Goal: Task Accomplishment & Management: Manage account settings

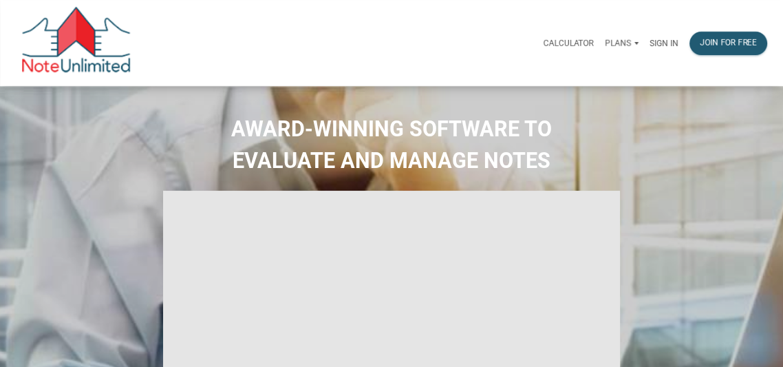
click at [662, 41] on p "Sign in" at bounding box center [663, 44] width 29 height 10
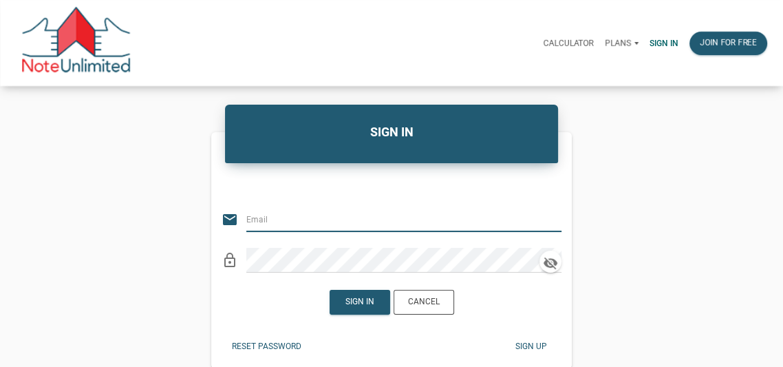
type input "[EMAIL_ADDRESS][DOMAIN_NAME]"
click at [361, 301] on div "Sign in" at bounding box center [359, 302] width 29 height 12
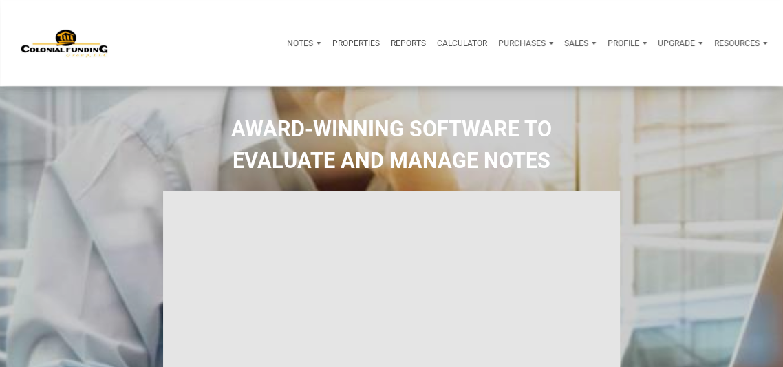
type input "Introduction to new features"
click at [627, 42] on p "Profile" at bounding box center [623, 44] width 32 height 10
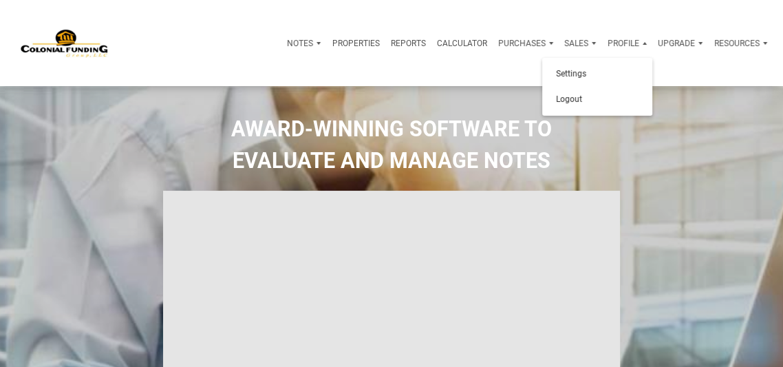
click at [575, 37] on div "Sales" at bounding box center [576, 43] width 24 height 12
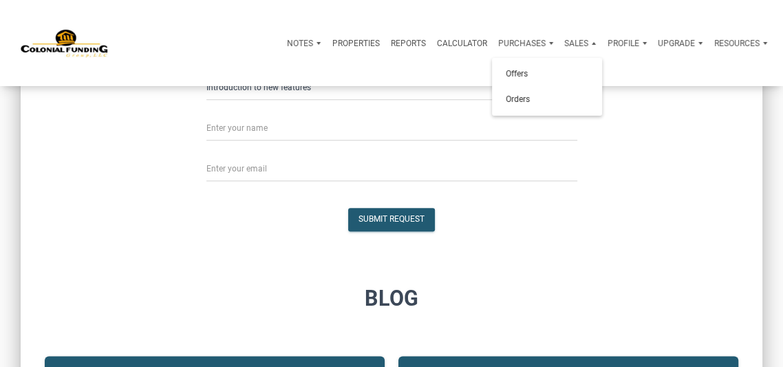
scroll to position [962, 0]
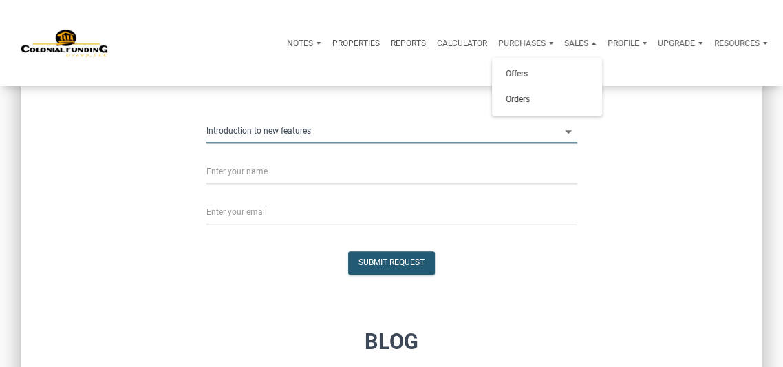
click at [333, 129] on input "Introduction to new features" at bounding box center [383, 130] width 354 height 25
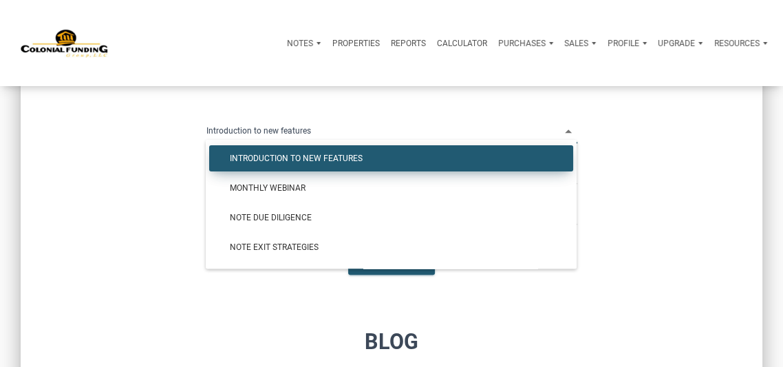
click at [333, 129] on input "Introduction to new features" at bounding box center [383, 130] width 354 height 25
select select
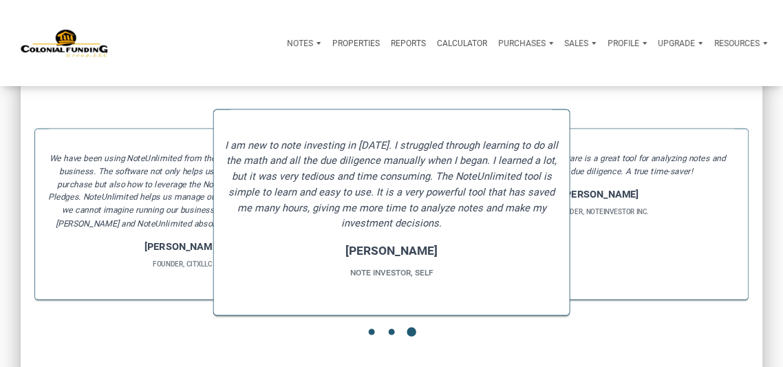
scroll to position [1764, 0]
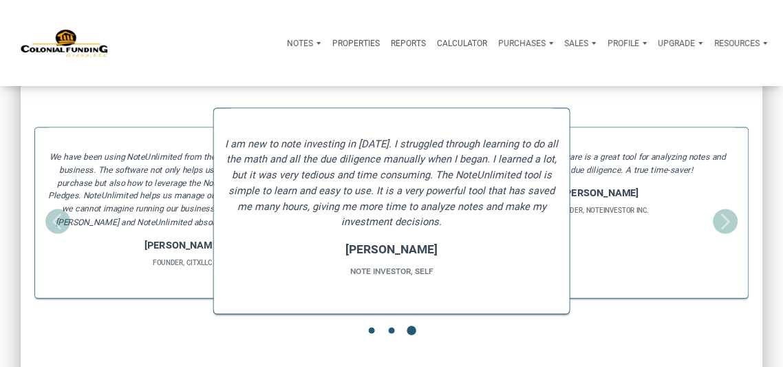
click at [602, 256] on div "The NoteUnlimited software is a great tool for analyzing notes and keeping trac…" at bounding box center [600, 212] width 296 height 171
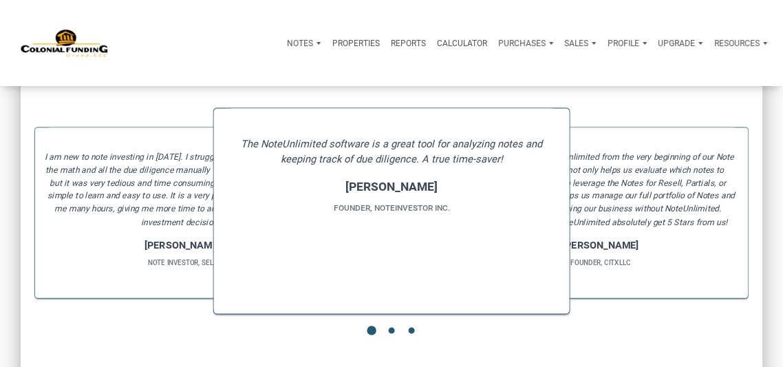
click at [292, 44] on p "Notes" at bounding box center [300, 44] width 26 height 10
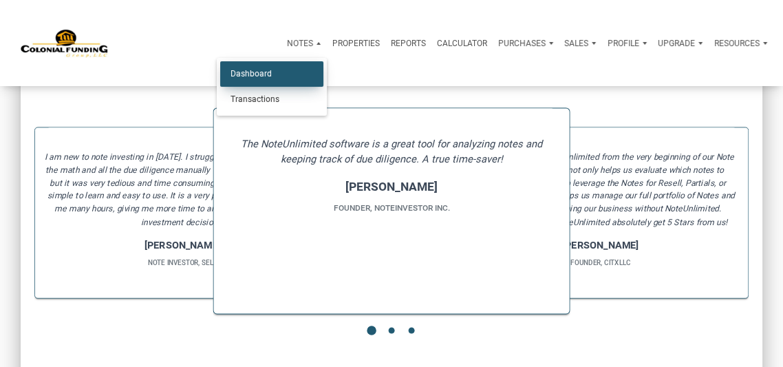
click at [265, 74] on link "Dashboard" at bounding box center [271, 73] width 103 height 25
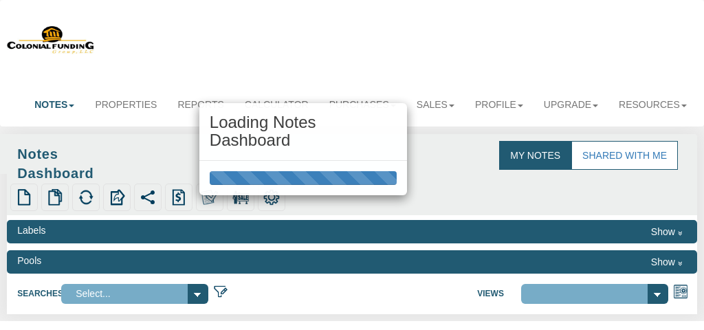
select select "316"
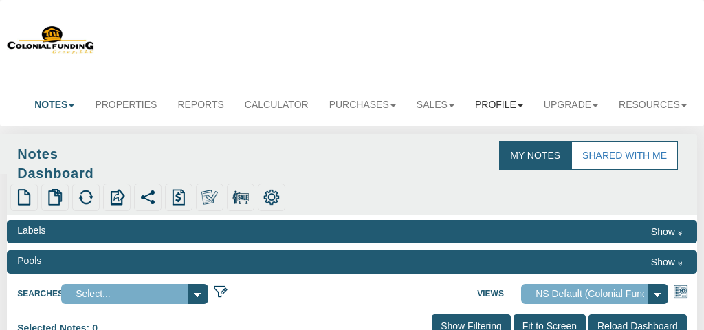
click at [495, 102] on link "Profile" at bounding box center [499, 104] width 69 height 30
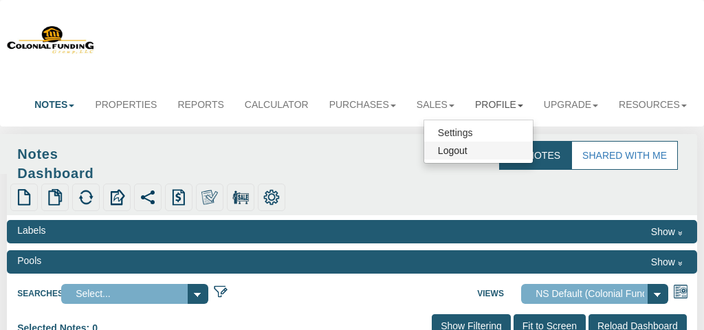
click at [457, 152] on link "Logout" at bounding box center [478, 151] width 109 height 18
